Goal: Navigation & Orientation: Find specific page/section

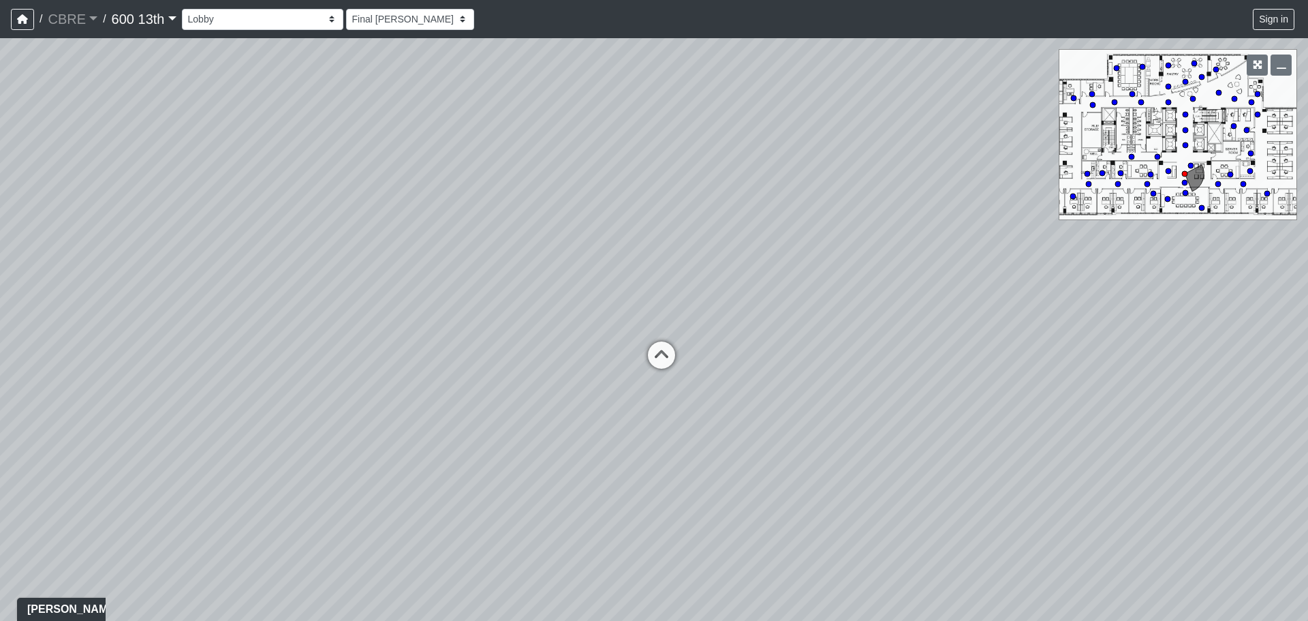
drag, startPoint x: 964, startPoint y: 352, endPoint x: 458, endPoint y: 189, distance: 532.1
click at [462, 193] on div "Loading... Restroom Hallway Loading... Reception Desk Loading... Elevator Lobby…" at bounding box center [654, 329] width 1308 height 583
drag, startPoint x: 939, startPoint y: 207, endPoint x: 405, endPoint y: 104, distance: 544.2
click at [432, 113] on div "Loading... Restroom Hallway Loading... Reception Desk Loading... Elevator Lobby…" at bounding box center [654, 329] width 1308 height 583
drag, startPoint x: 630, startPoint y: 212, endPoint x: 384, endPoint y: 472, distance: 358.6
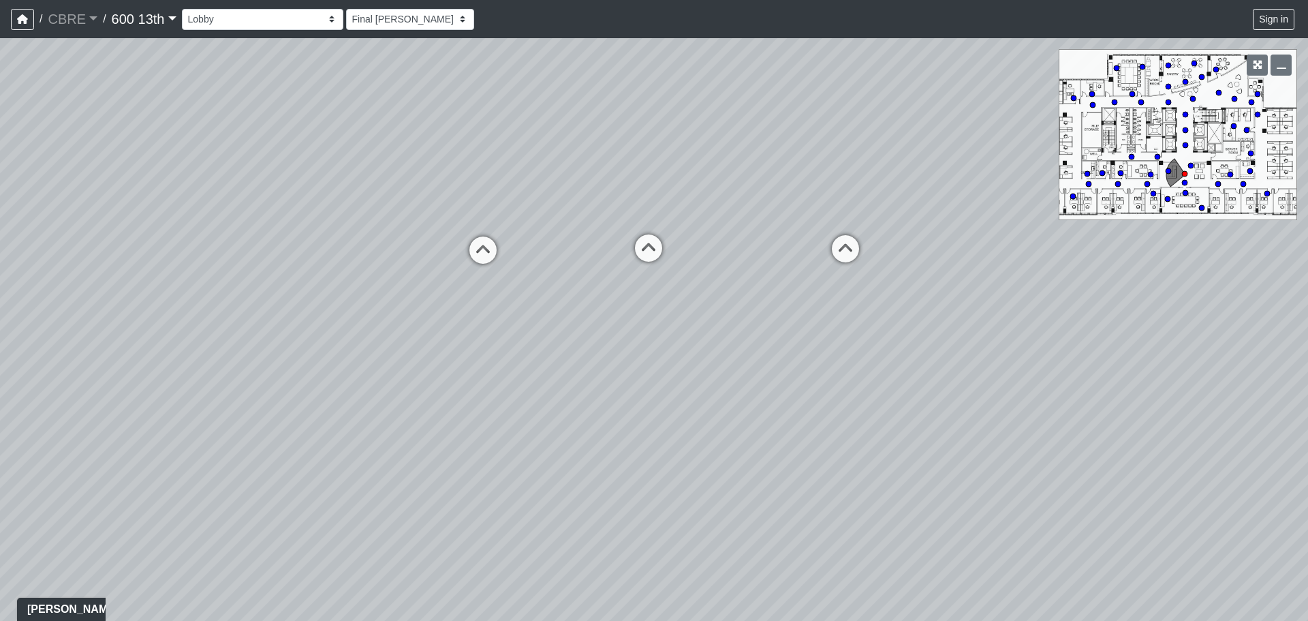
click at [352, 510] on div "Loading... Restroom Hallway Loading... Reception Desk Loading... Elevator Lobby…" at bounding box center [654, 329] width 1308 height 583
drag, startPoint x: 397, startPoint y: 322, endPoint x: 735, endPoint y: 351, distance: 340.0
click at [735, 351] on div "Loading... Restroom Hallway Loading... Reception Desk Loading... Elevator Lobby…" at bounding box center [654, 329] width 1308 height 583
drag, startPoint x: 307, startPoint y: 206, endPoint x: 526, endPoint y: 173, distance: 222.0
click at [526, 173] on div "Loading... Restroom Hallway Loading... Reception Desk Loading... Elevator Lobby…" at bounding box center [654, 329] width 1308 height 583
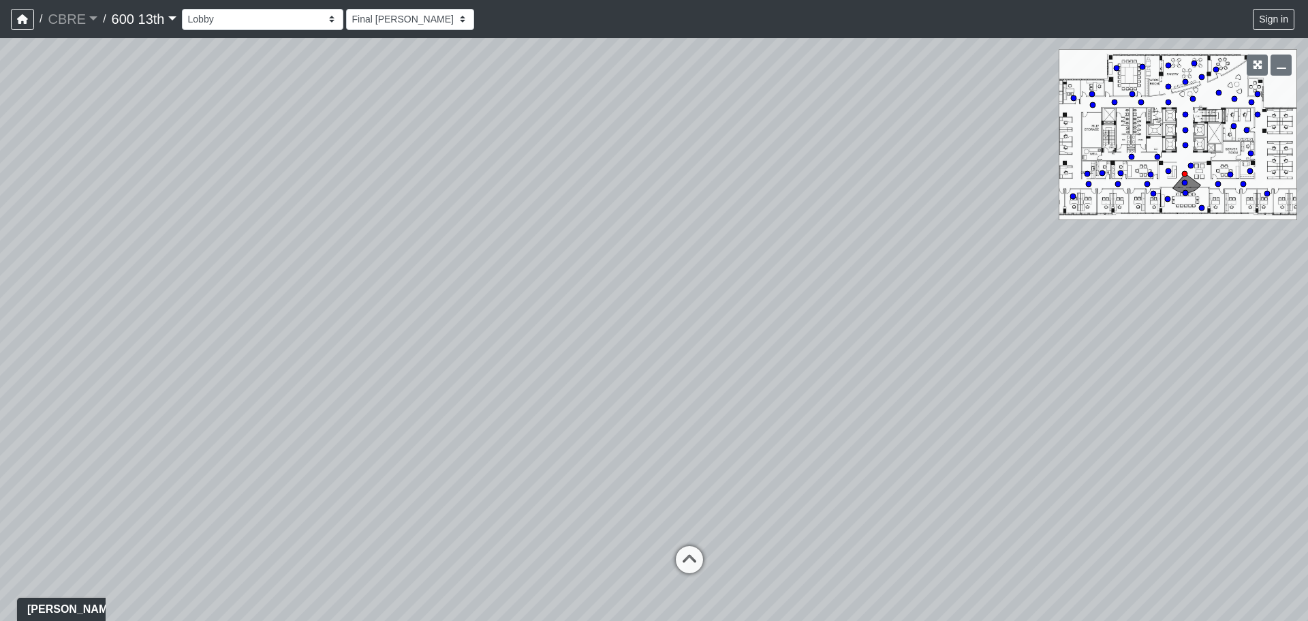
drag, startPoint x: 492, startPoint y: 189, endPoint x: 891, endPoint y: 184, distance: 399.4
click at [988, 192] on div "Loading... Restroom Hallway Loading... Reception Desk Loading... Elevator Lobby…" at bounding box center [654, 329] width 1308 height 583
drag, startPoint x: 745, startPoint y: 172, endPoint x: 1229, endPoint y: 180, distance: 483.9
click at [1229, 180] on div "Loading... Restroom Hallway Loading... Reception Desk Loading... Elevator Lobby…" at bounding box center [654, 329] width 1308 height 583
click at [1186, 181] on circle at bounding box center [1184, 182] width 5 height 5
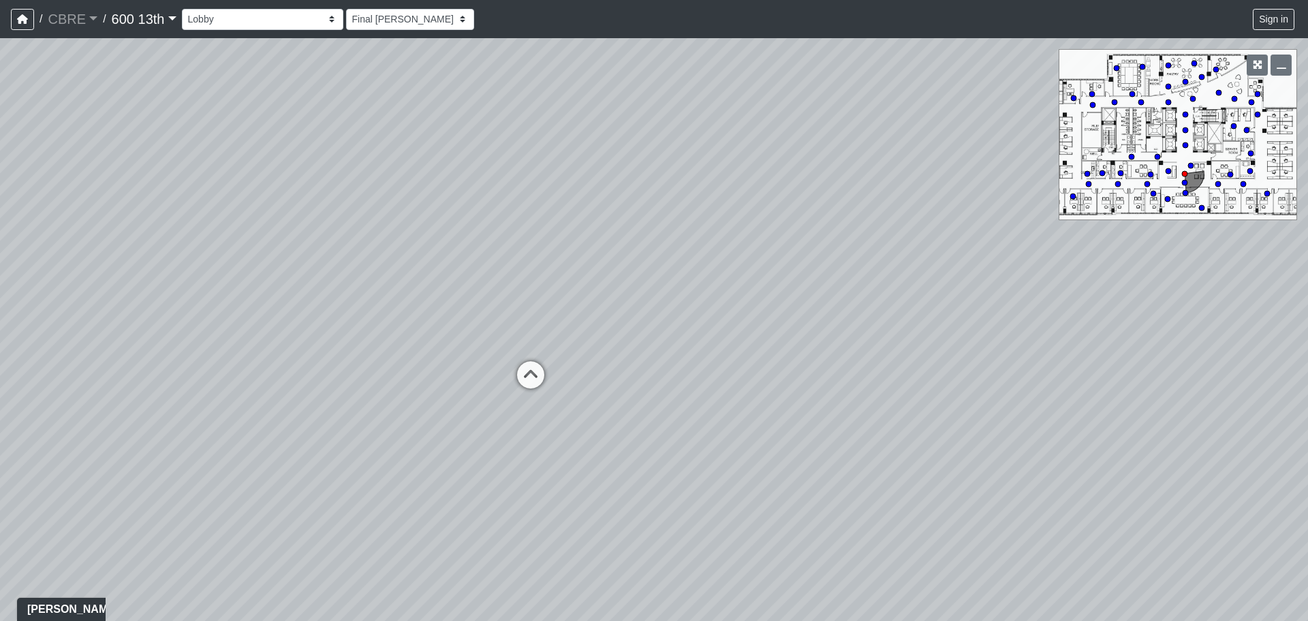
select select "hallways-conference-room-1-entry"
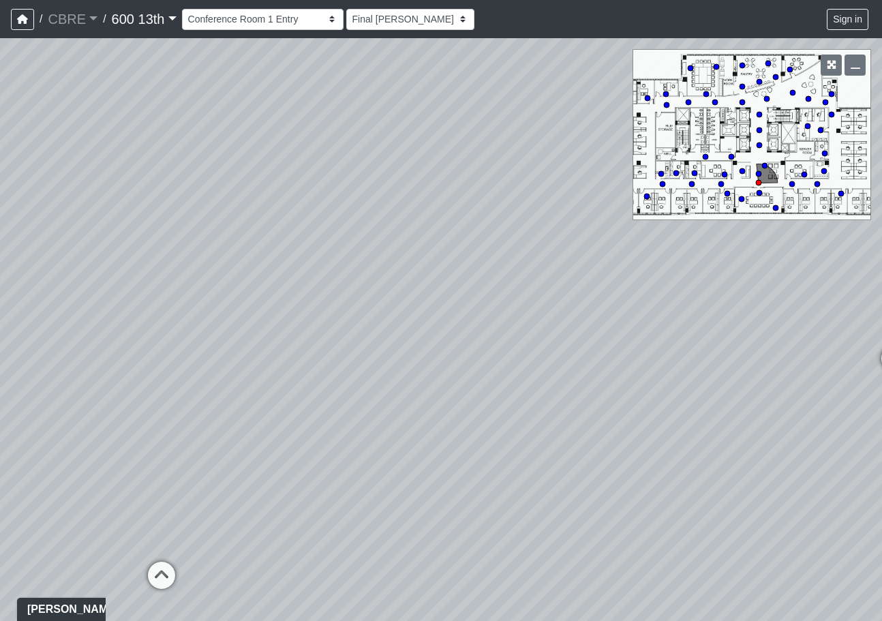
drag, startPoint x: 669, startPoint y: 335, endPoint x: 302, endPoint y: 273, distance: 371.8
click at [302, 273] on div "Loading... Restroom Hallway Loading... Reception Desk Loading... Elevator Lobby…" at bounding box center [441, 329] width 882 height 583
drag, startPoint x: 828, startPoint y: 300, endPoint x: 234, endPoint y: 217, distance: 599.4
click at [234, 219] on div "Loading... Restroom Hallway Loading... Reception Desk Loading... Elevator Lobby…" at bounding box center [441, 329] width 882 height 583
drag, startPoint x: 614, startPoint y: 214, endPoint x: 306, endPoint y: 204, distance: 308.2
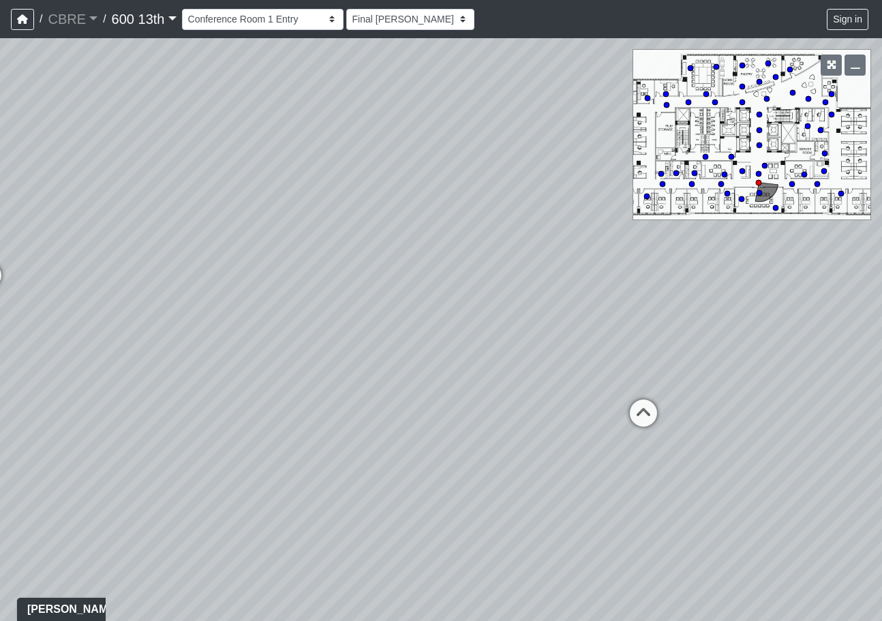
click at [306, 204] on div "Loading... Restroom Hallway Loading... Reception Desk Loading... Elevator Lobby…" at bounding box center [441, 329] width 882 height 583
drag, startPoint x: 716, startPoint y: 295, endPoint x: 327, endPoint y: 219, distance: 395.9
click at [300, 230] on div "Loading... Restroom Hallway Loading... Reception Desk Loading... Elevator Lobby…" at bounding box center [441, 329] width 882 height 583
drag, startPoint x: 739, startPoint y: 302, endPoint x: 382, endPoint y: 241, distance: 361.5
click at [382, 241] on div "Loading... Restroom Hallway Loading... Reception Desk Loading... Elevator Lobby…" at bounding box center [441, 329] width 882 height 583
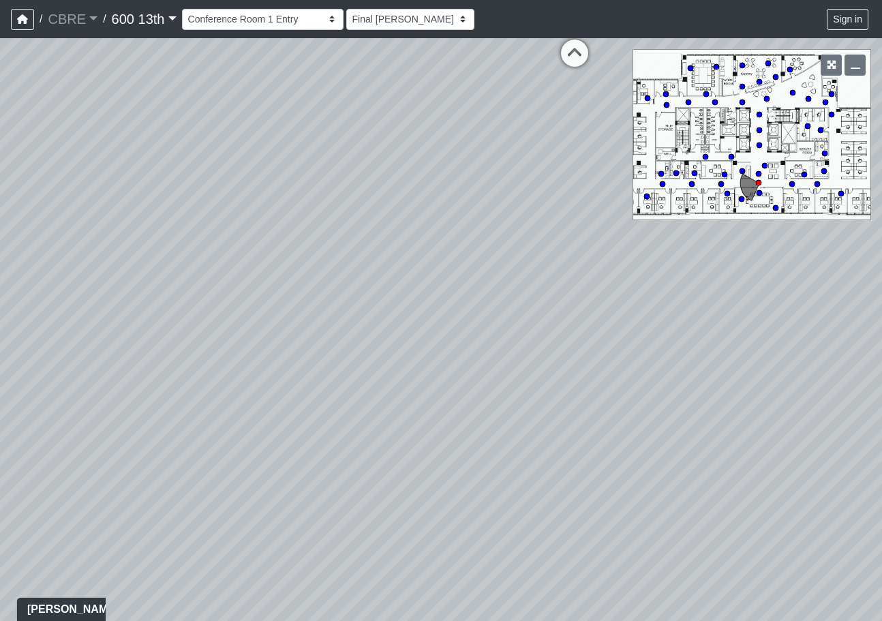
drag, startPoint x: 830, startPoint y: 335, endPoint x: 326, endPoint y: 240, distance: 513.2
click at [388, 252] on div "Loading... Restroom Hallway Loading... Reception Desk Loading... Elevator Lobby…" at bounding box center [441, 329] width 882 height 583
drag, startPoint x: 730, startPoint y: 278, endPoint x: 385, endPoint y: 230, distance: 348.1
click at [390, 230] on div "Loading... Restroom Hallway Loading... Reception Desk Loading... Elevator Lobby…" at bounding box center [441, 329] width 882 height 583
drag, startPoint x: 489, startPoint y: 429, endPoint x: 541, endPoint y: 135, distance: 298.4
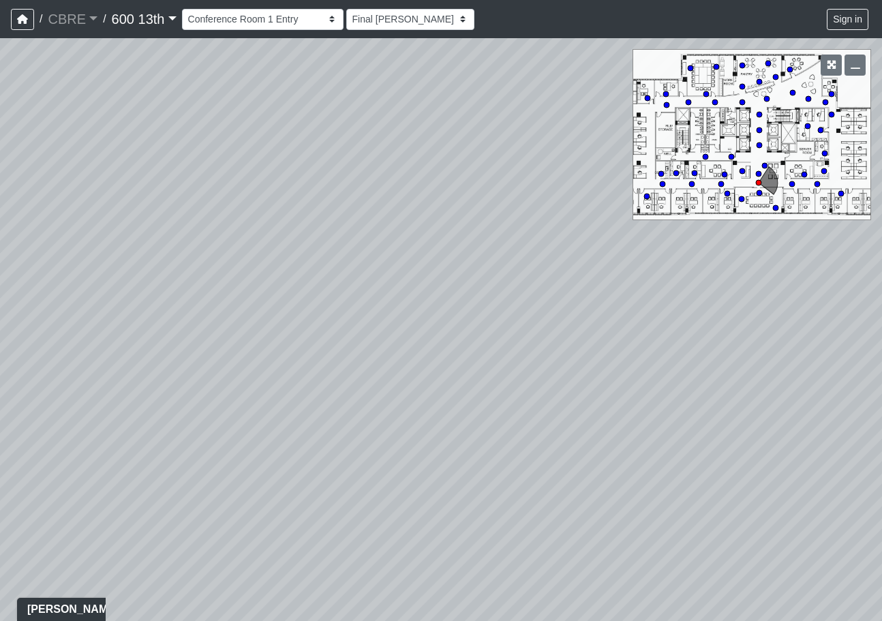
click at [538, 177] on div "Loading... Restroom Hallway Loading... Reception Desk Loading... Elevator Lobby…" at bounding box center [441, 329] width 882 height 583
drag, startPoint x: 537, startPoint y: 148, endPoint x: 501, endPoint y: 428, distance: 282.4
click at [506, 415] on div "Loading... Restroom Hallway Loading... Reception Desk Loading... Elevator Lobby…" at bounding box center [441, 329] width 882 height 583
drag, startPoint x: 568, startPoint y: 254, endPoint x: 538, endPoint y: 412, distance: 161.0
click at [538, 412] on div "Loading... Restroom Hallway Loading... Reception Desk Loading... Elevator Lobby…" at bounding box center [441, 329] width 882 height 583
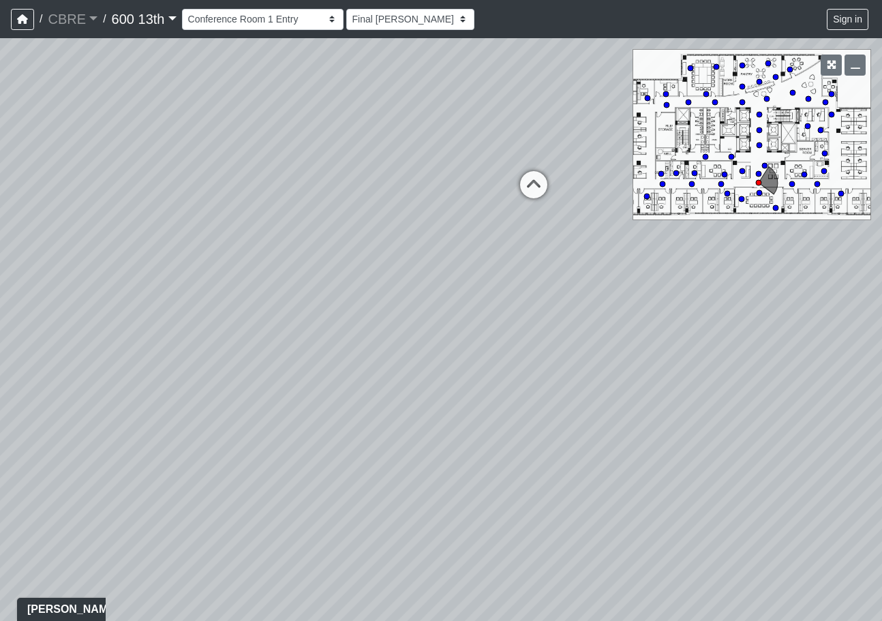
drag, startPoint x: 546, startPoint y: 405, endPoint x: 577, endPoint y: 283, distance: 125.9
click at [577, 283] on div "Loading... Restroom Hallway Loading... Reception Desk Loading... Elevator Lobby…" at bounding box center [441, 329] width 882 height 583
